Goal: Information Seeking & Learning: Learn about a topic

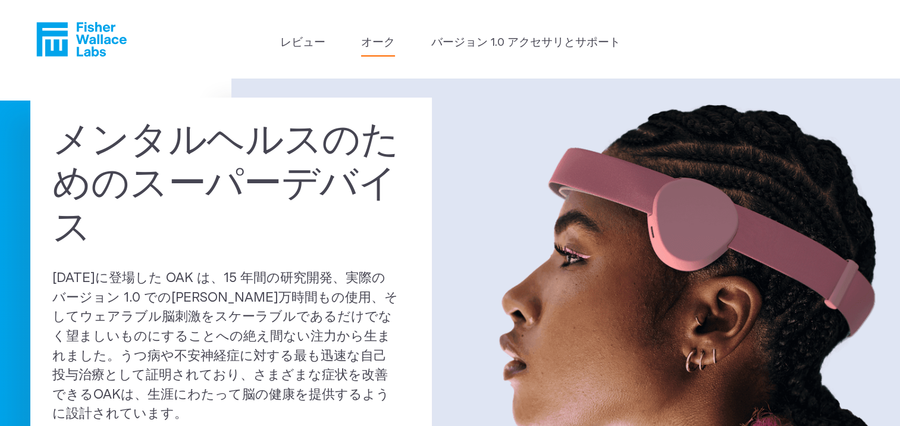
click at [379, 45] on link "オーク" at bounding box center [378, 42] width 34 height 17
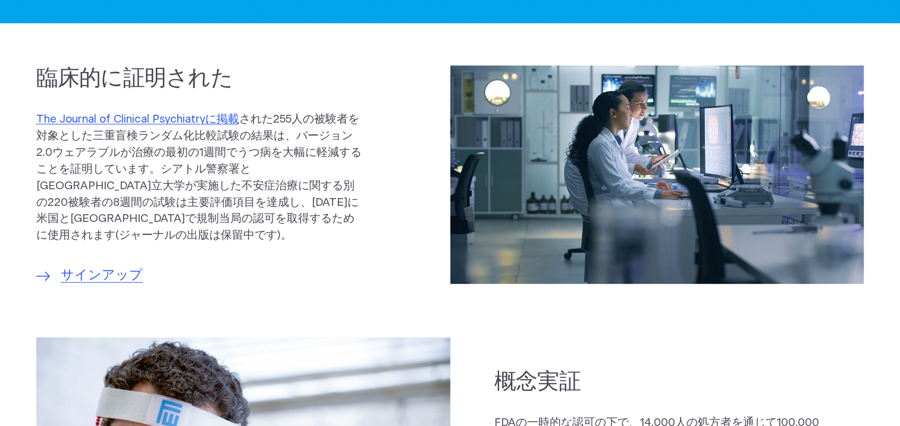
scroll to position [595, 0]
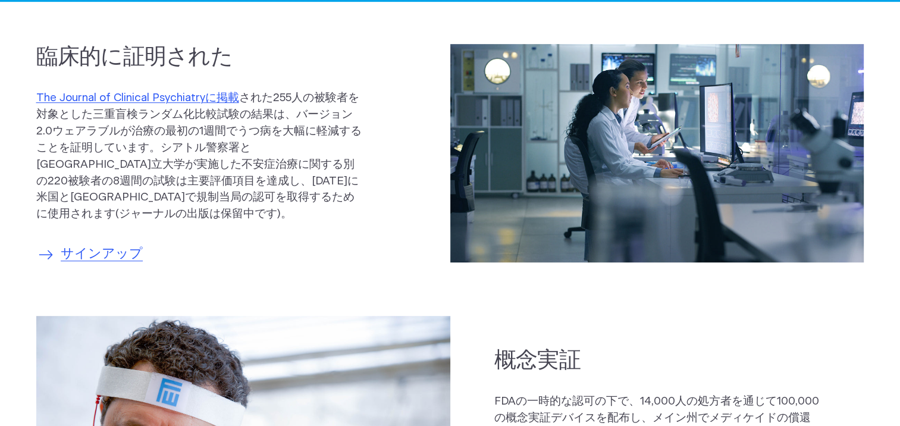
click at [117, 245] on span "サインアップ" at bounding box center [102, 254] width 82 height 20
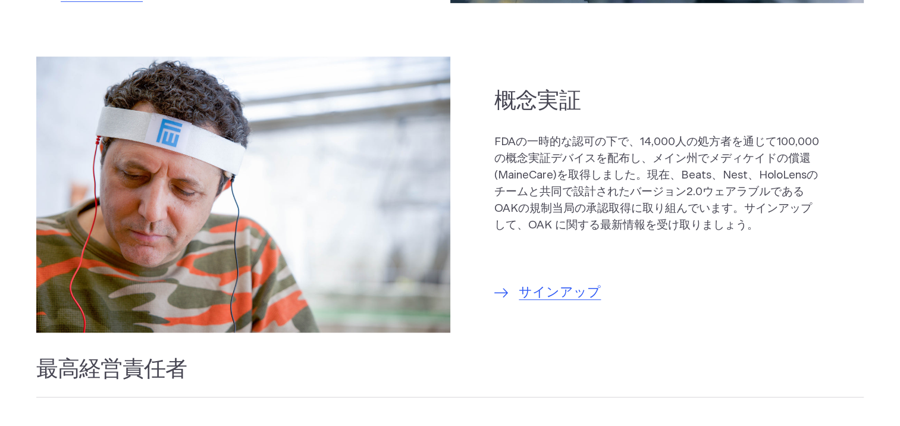
scroll to position [892, 0]
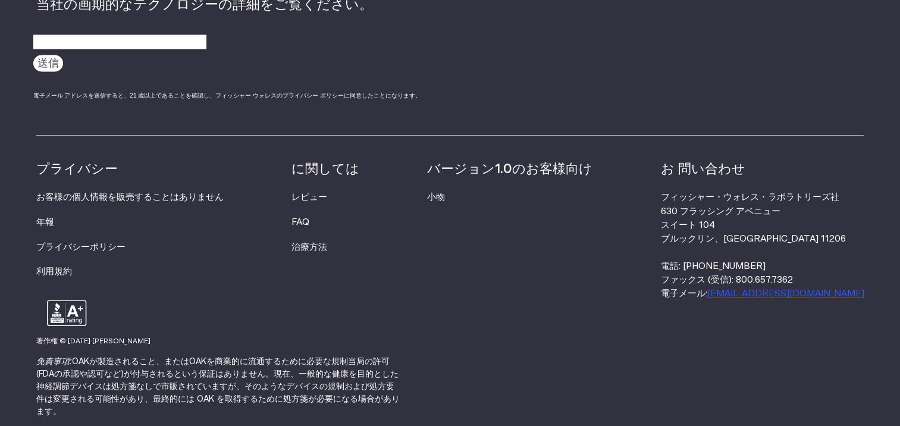
scroll to position [2124, 0]
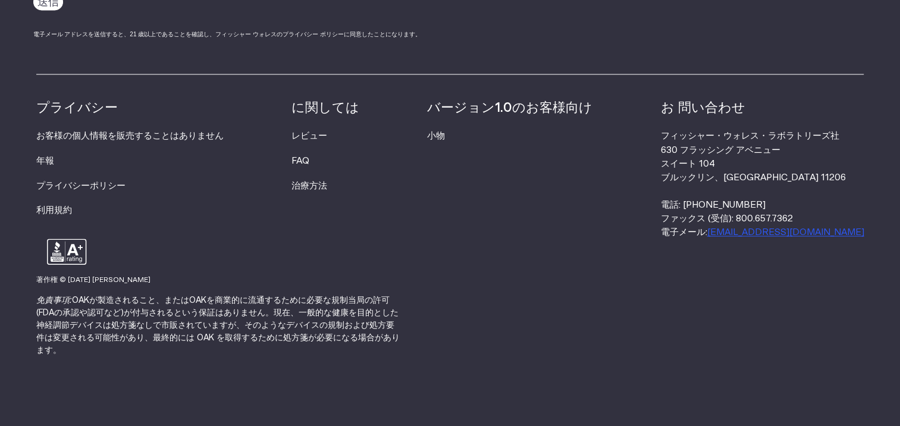
click at [313, 109] on strong "に関しては" at bounding box center [325, 107] width 68 height 13
click at [322, 136] on link "レビュー" at bounding box center [309, 135] width 36 height 9
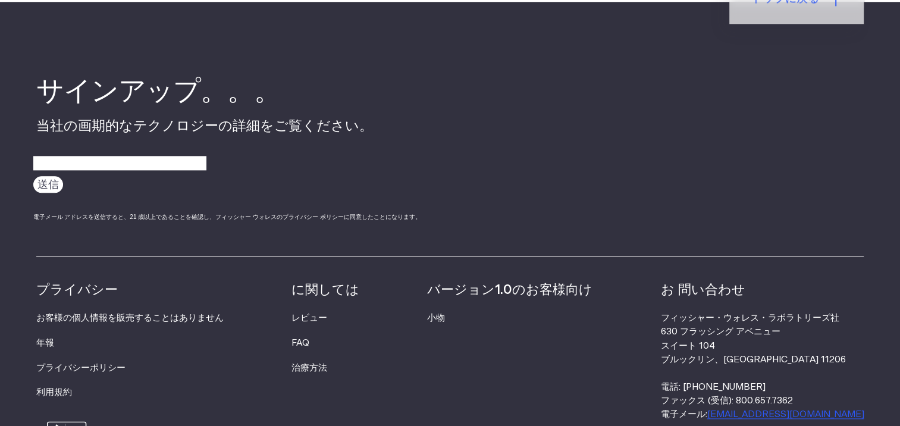
scroll to position [1546, 0]
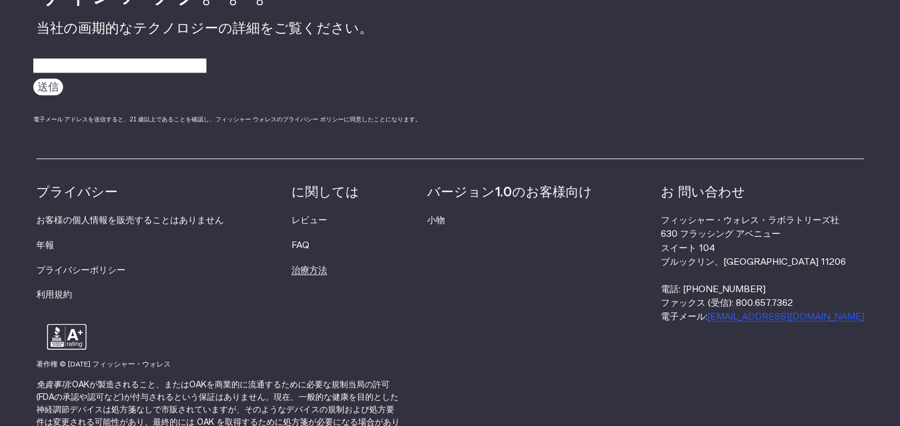
click at [307, 275] on link "治療方法" at bounding box center [309, 270] width 36 height 9
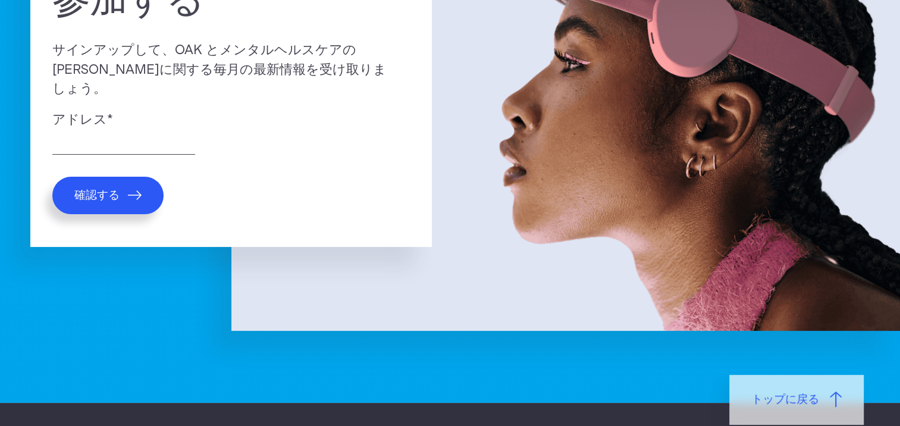
scroll to position [238, 0]
